Goal: Consume media (video, audio): Consume media (video, audio)

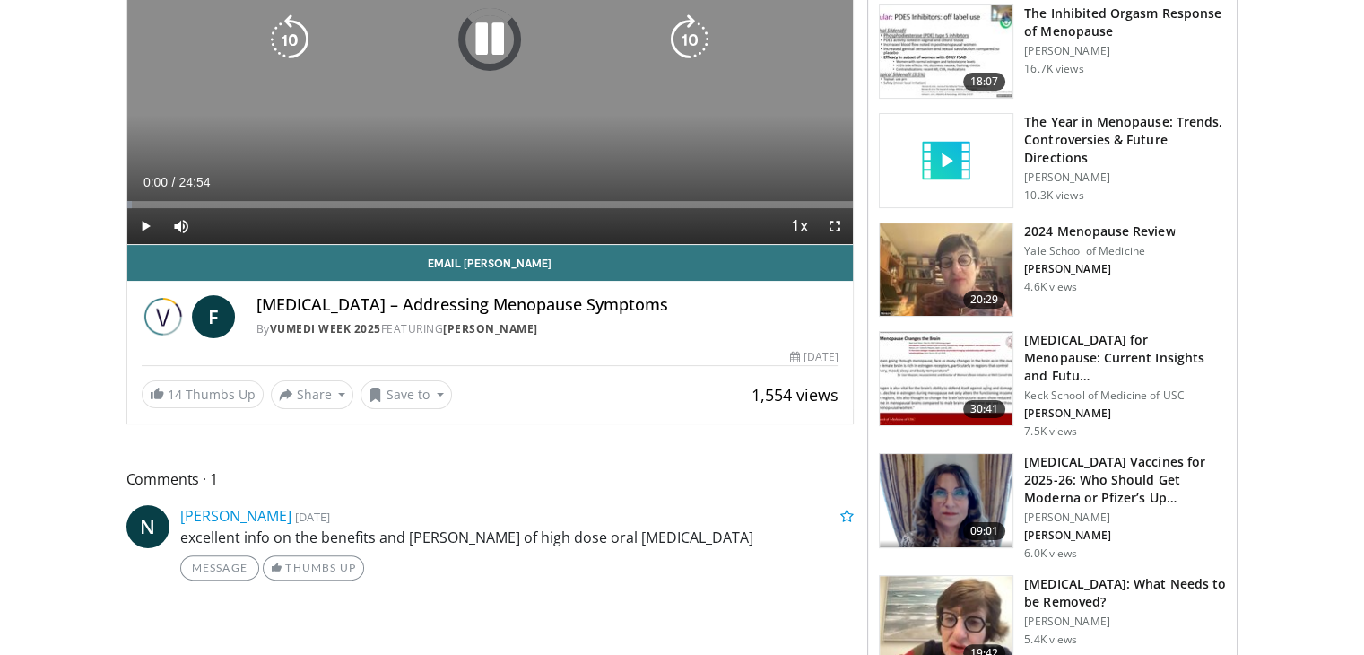
scroll to position [305, 0]
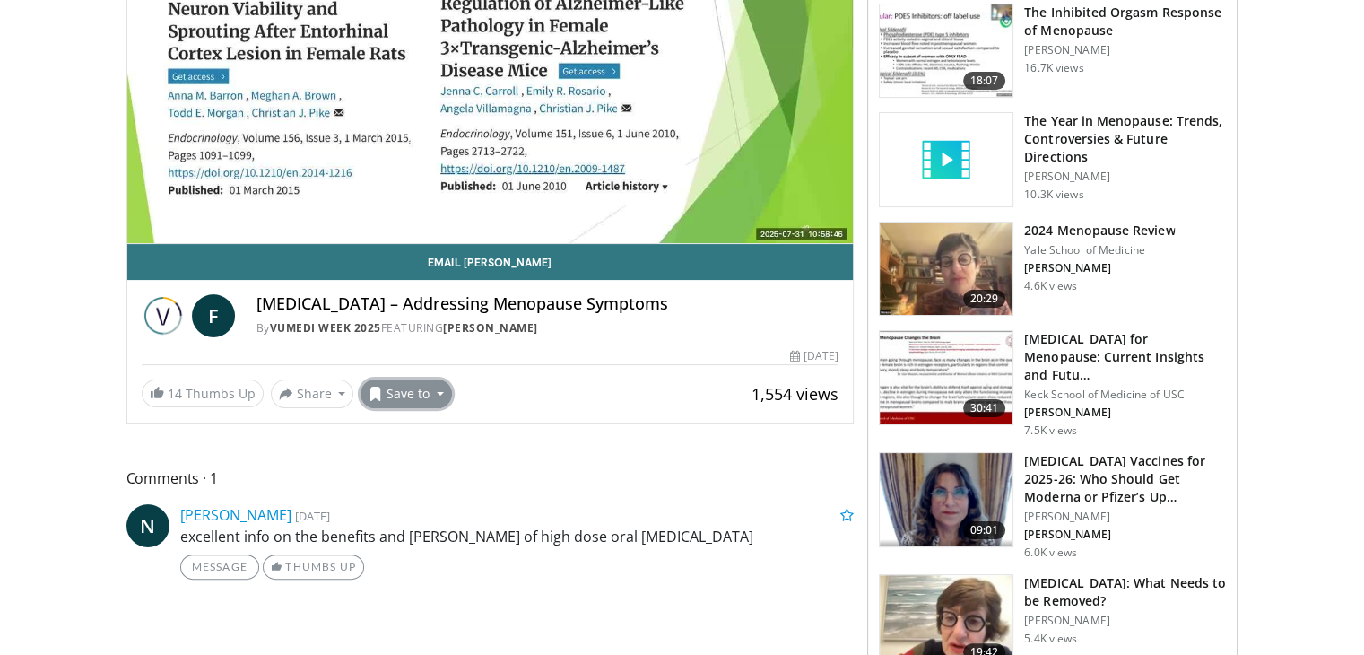
click at [389, 387] on button "Save to" at bounding box center [406, 393] width 91 height 29
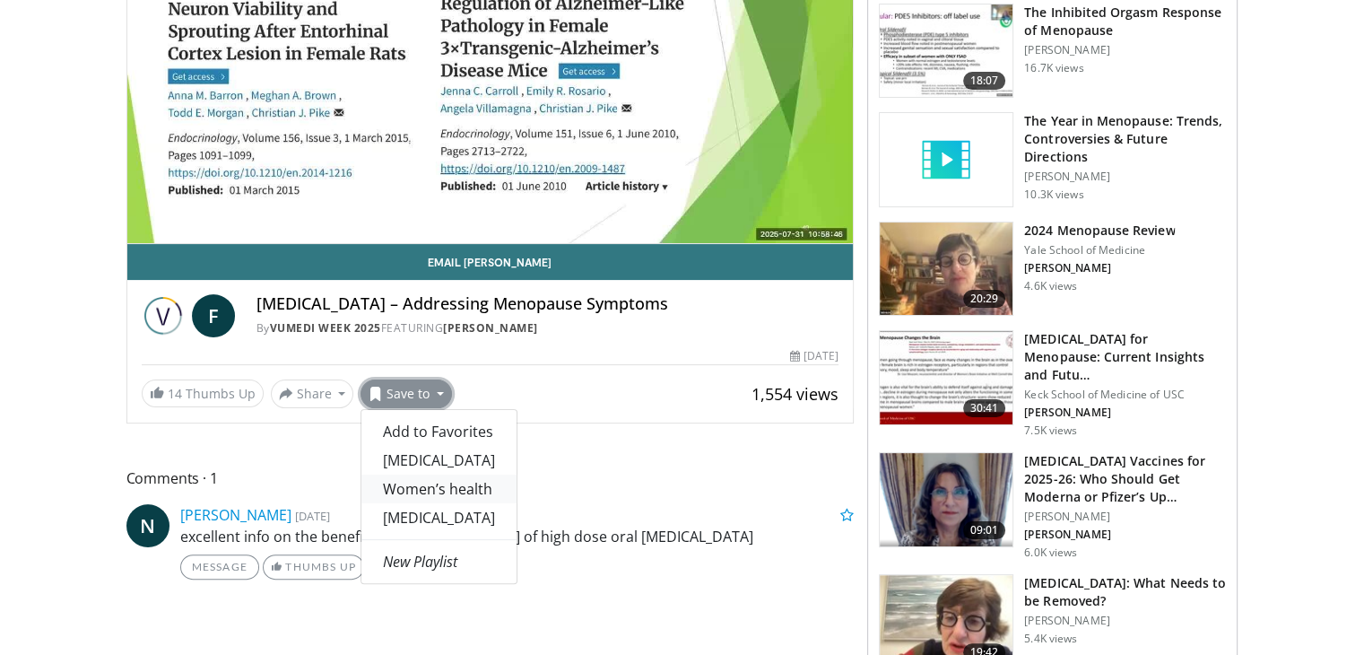
click at [398, 481] on link "Women’s health" at bounding box center [438, 488] width 155 height 29
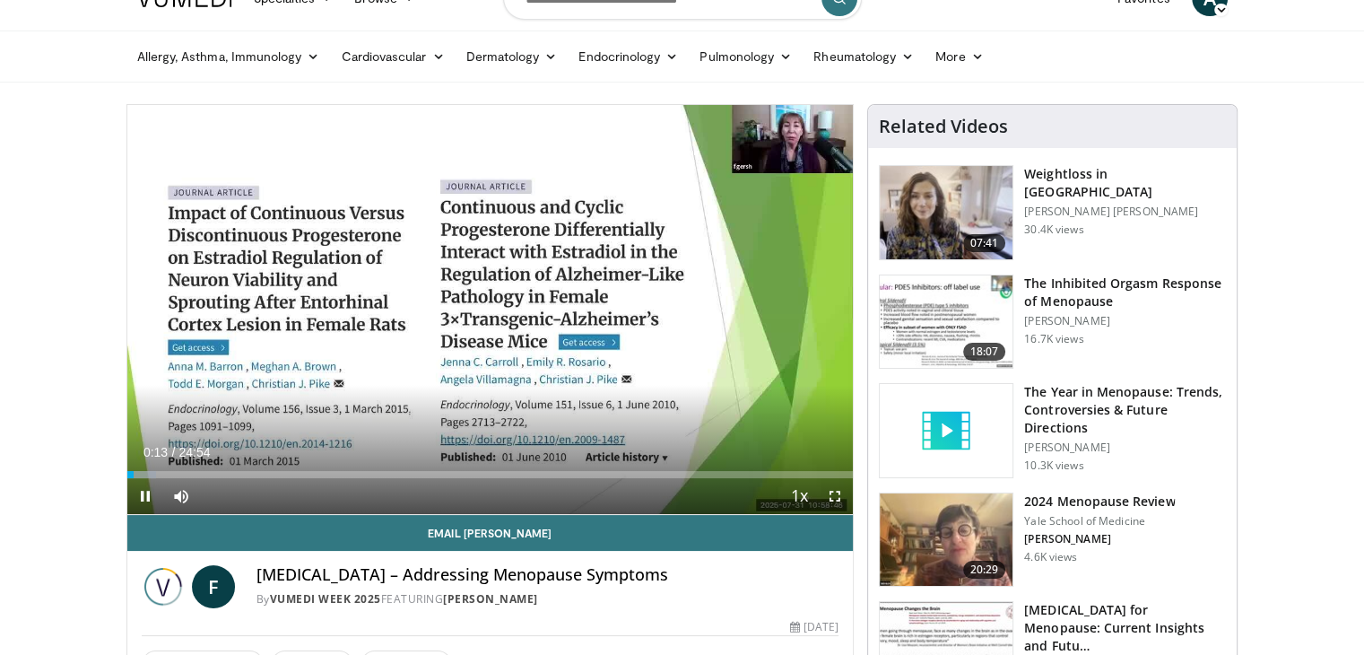
scroll to position [22, 0]
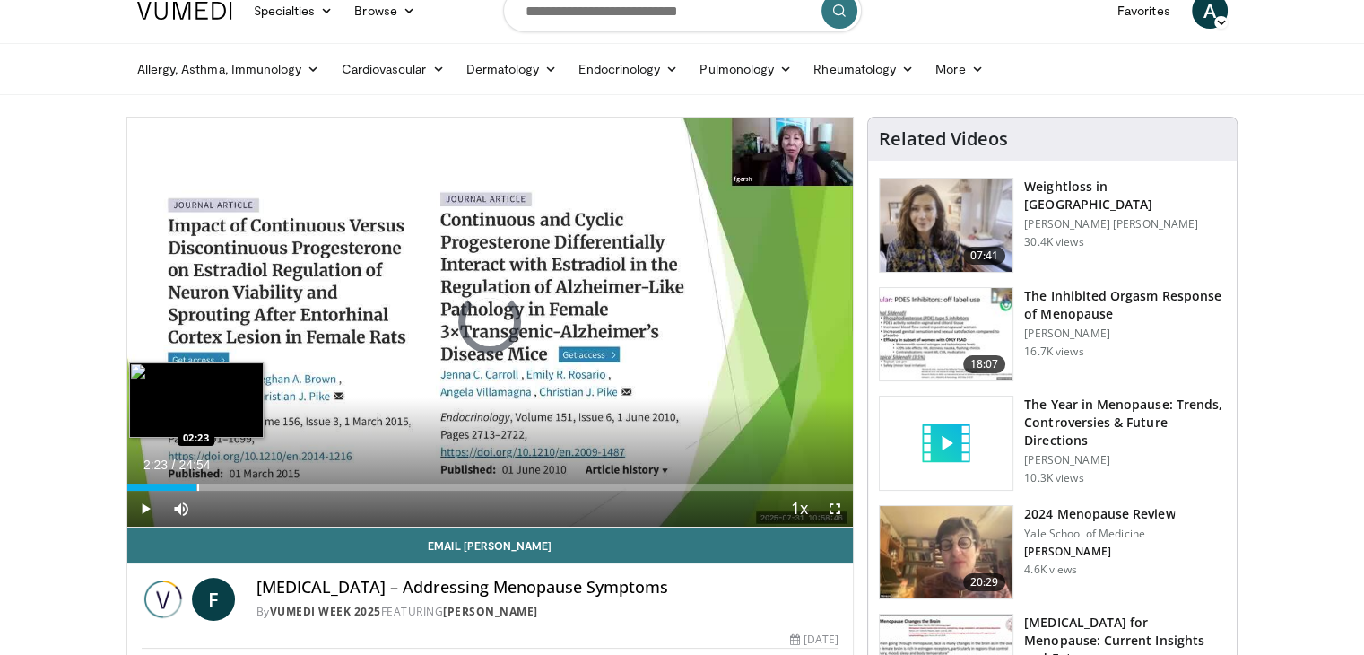
click at [197, 484] on div "Progress Bar" at bounding box center [198, 486] width 2 height 7
click at [169, 484] on div "Progress Bar" at bounding box center [170, 486] width 2 height 7
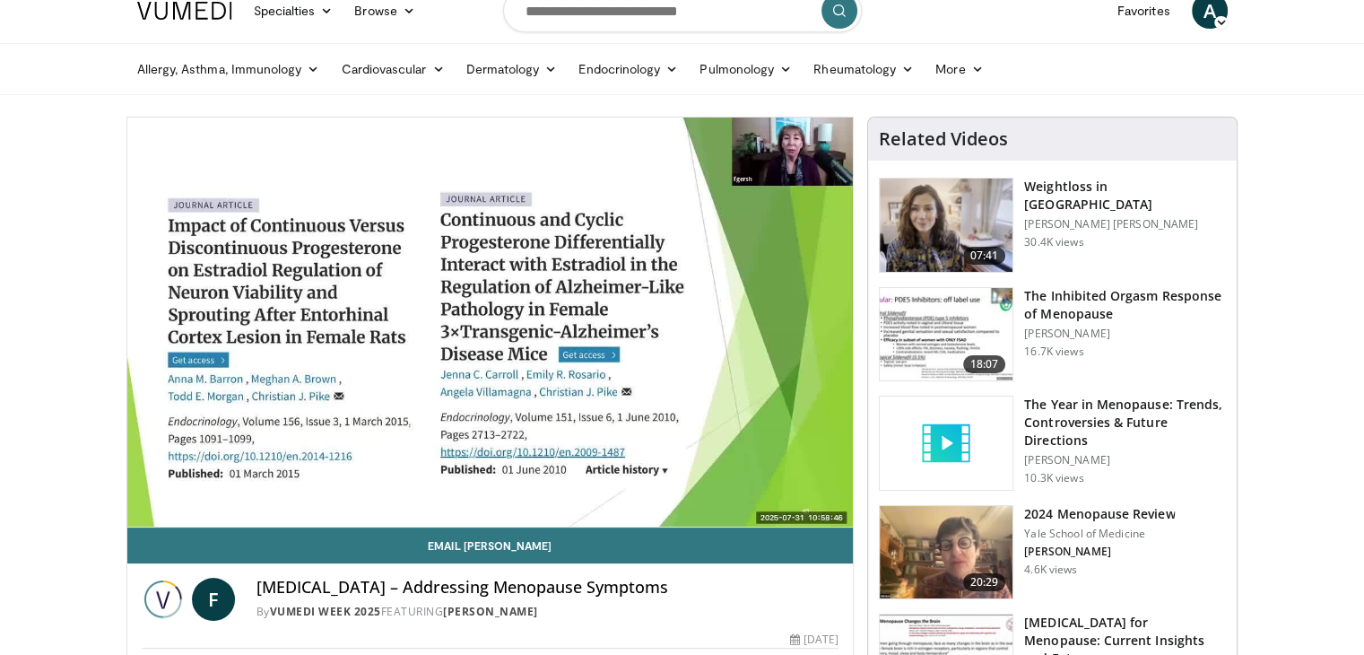
drag, startPoint x: 168, startPoint y: 484, endPoint x: 122, endPoint y: 101, distance: 385.7
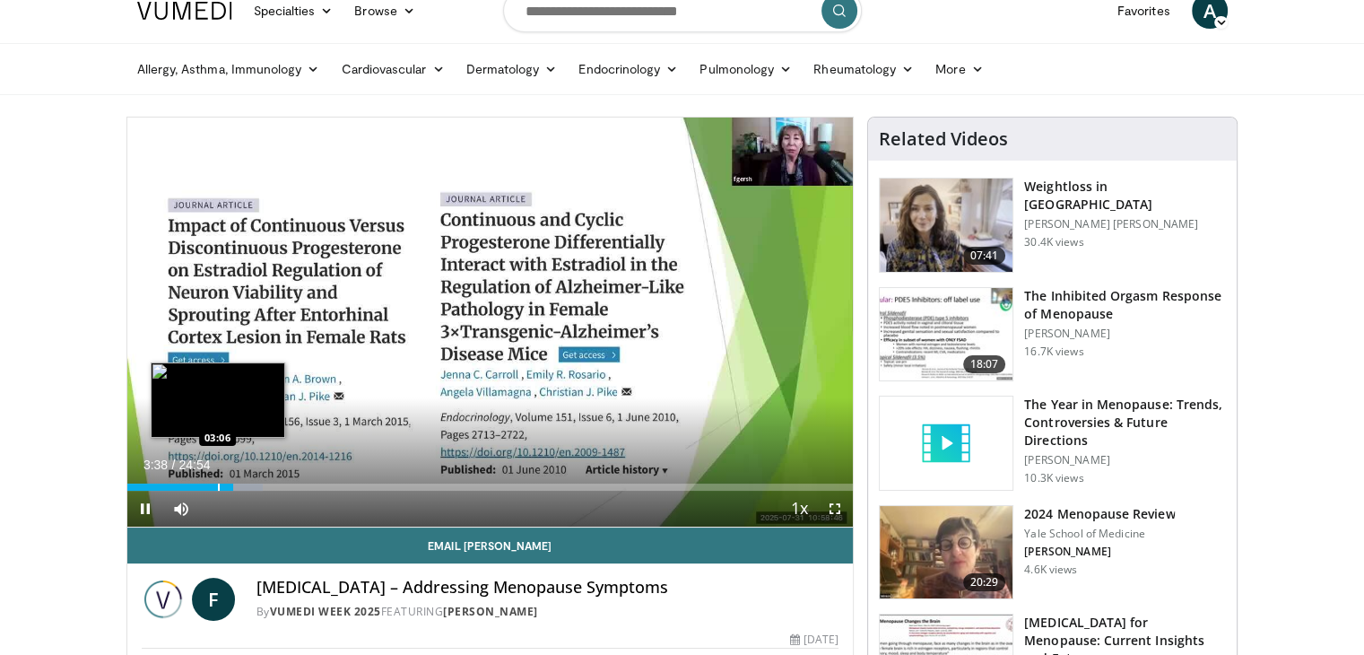
click at [218, 484] on div "Progress Bar" at bounding box center [219, 486] width 2 height 7
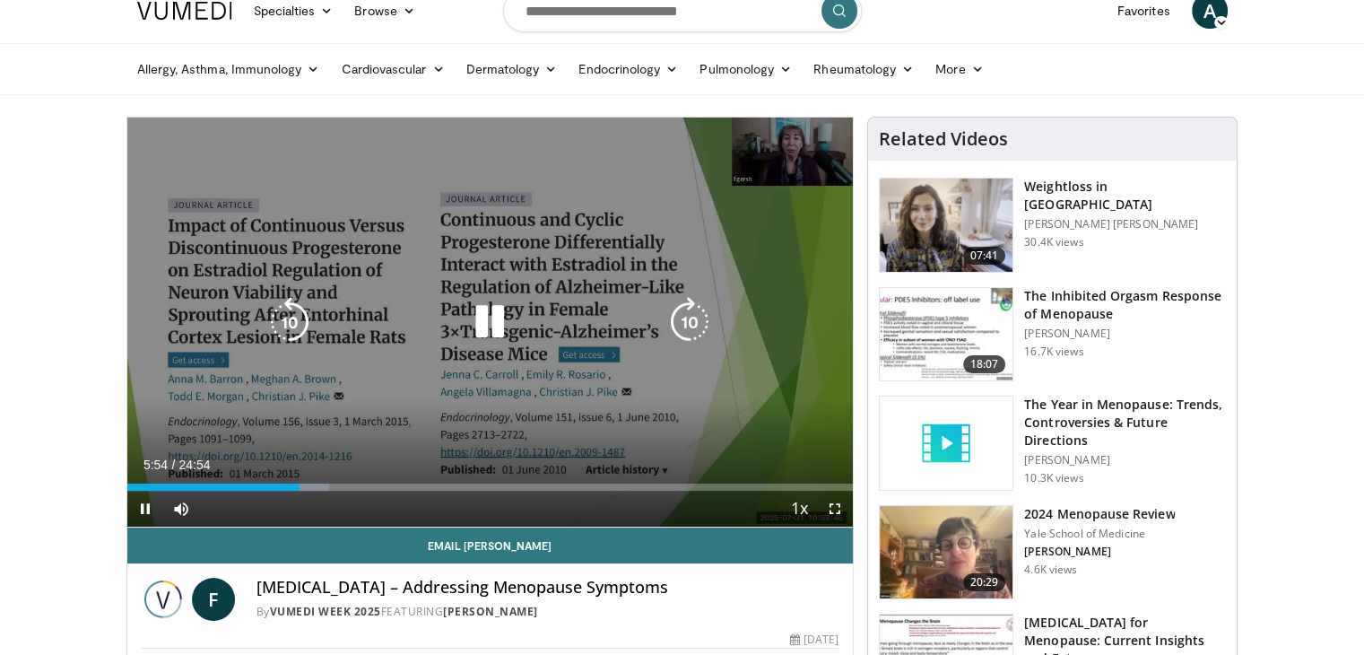
click at [332, 338] on div "Video Player" at bounding box center [490, 322] width 436 height 36
click at [692, 323] on icon "Video Player" at bounding box center [690, 322] width 50 height 50
click at [692, 324] on icon "Video Player" at bounding box center [690, 322] width 50 height 50
click at [692, 329] on icon "Video Player" at bounding box center [690, 322] width 50 height 50
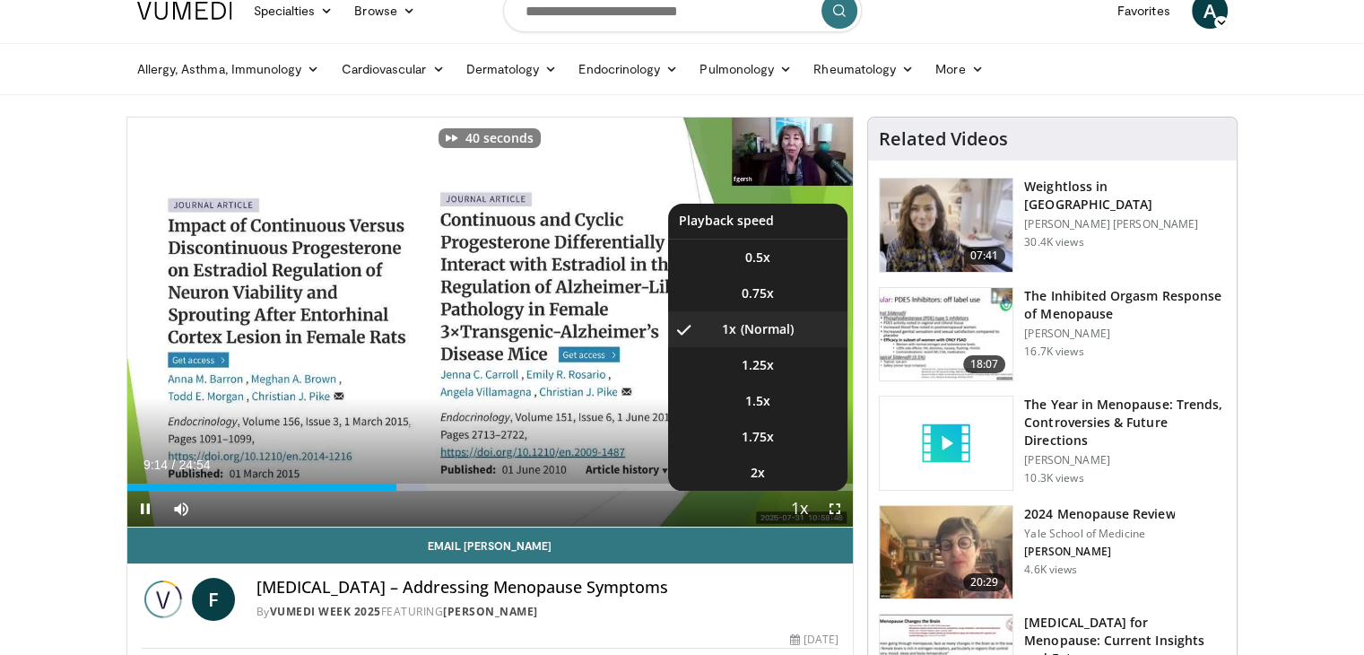
click at [800, 507] on span "Video Player" at bounding box center [799, 510] width 25 height 36
click at [758, 474] on span "2x" at bounding box center [758, 473] width 14 height 18
